Goal: Information Seeking & Learning: Learn about a topic

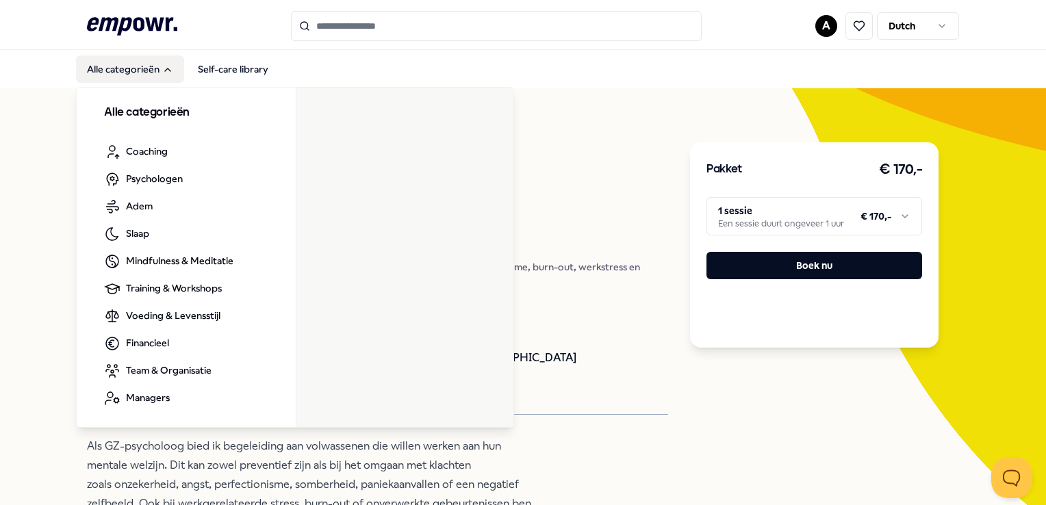
click at [150, 70] on button "Alle categorieën" at bounding box center [130, 68] width 108 height 27
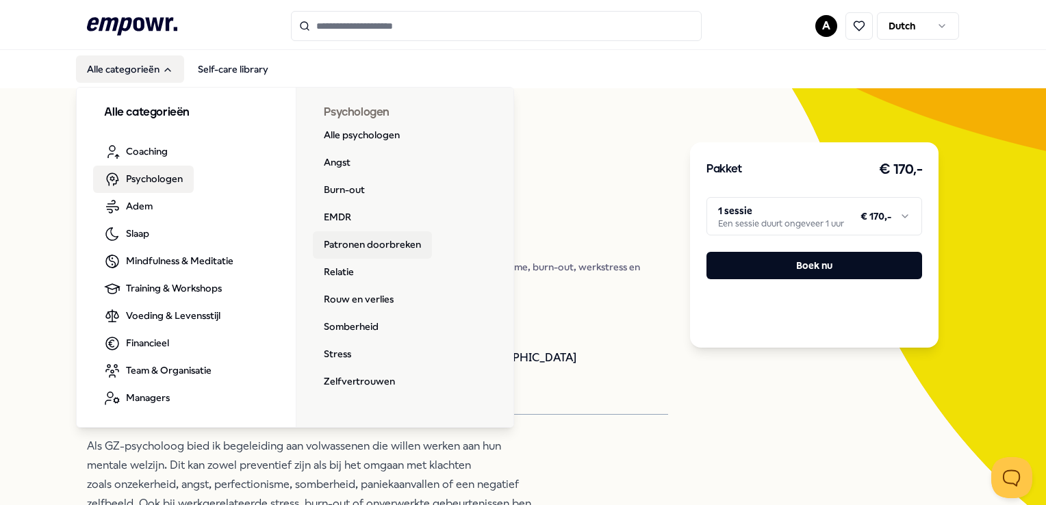
click at [335, 239] on link "Patronen doorbreken" at bounding box center [372, 244] width 119 height 27
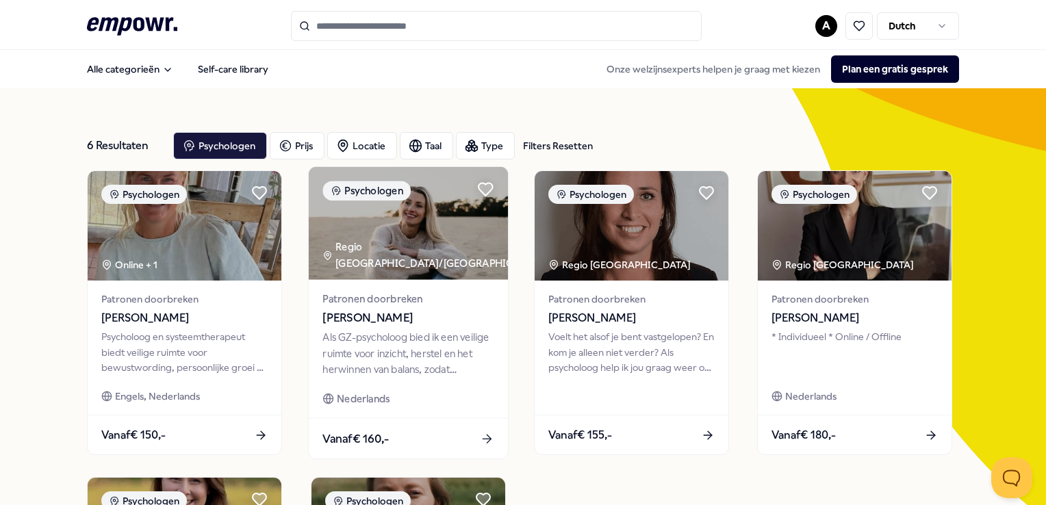
click at [387, 313] on span "[PERSON_NAME]" at bounding box center [407, 318] width 171 height 18
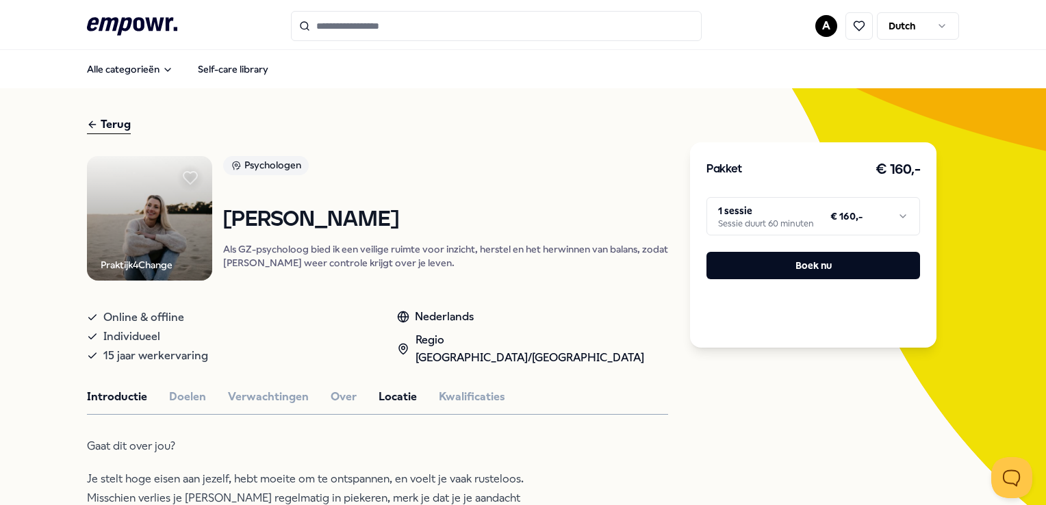
click at [405, 394] on button "Locatie" at bounding box center [397, 397] width 38 height 18
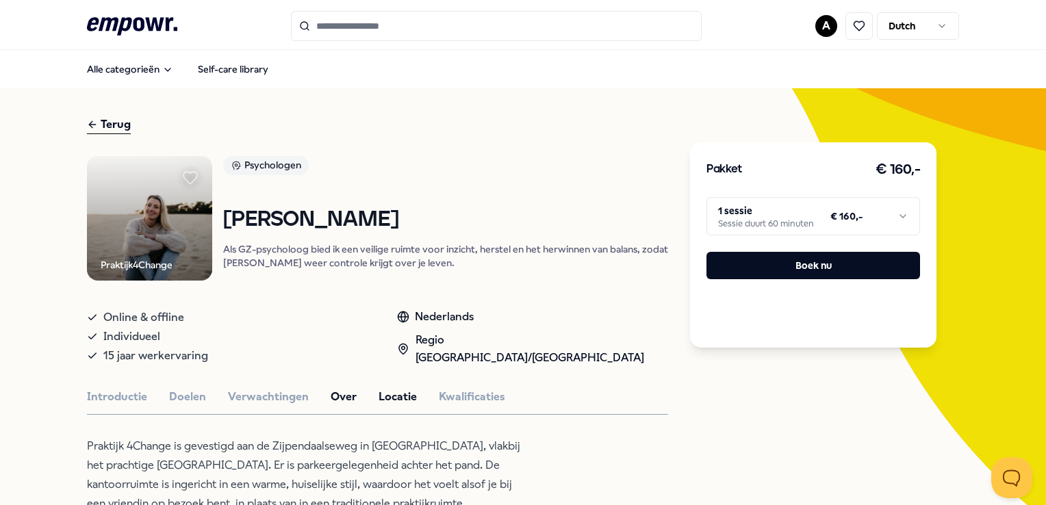
click at [336, 401] on button "Over" at bounding box center [344, 397] width 26 height 18
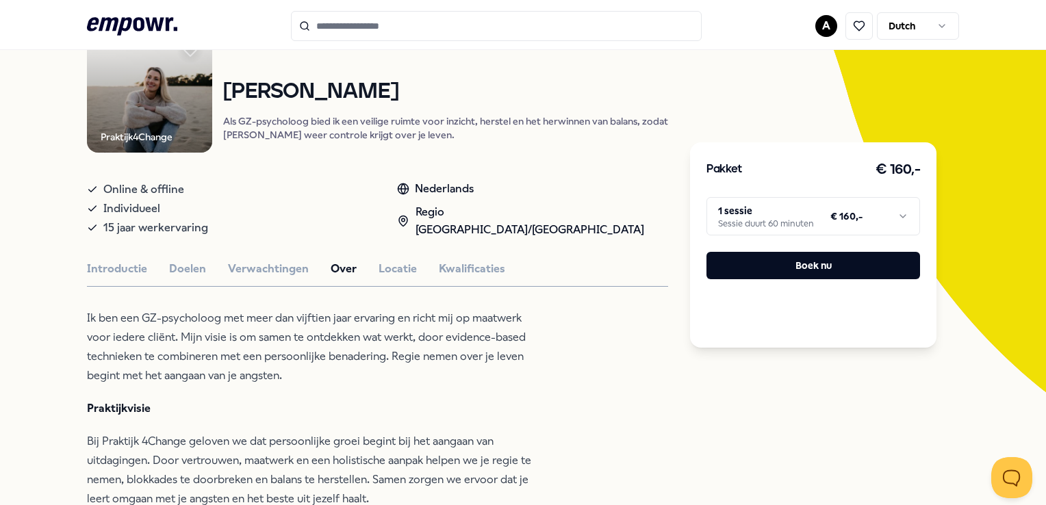
scroll to position [137, 0]
